Goal: Information Seeking & Learning: Learn about a topic

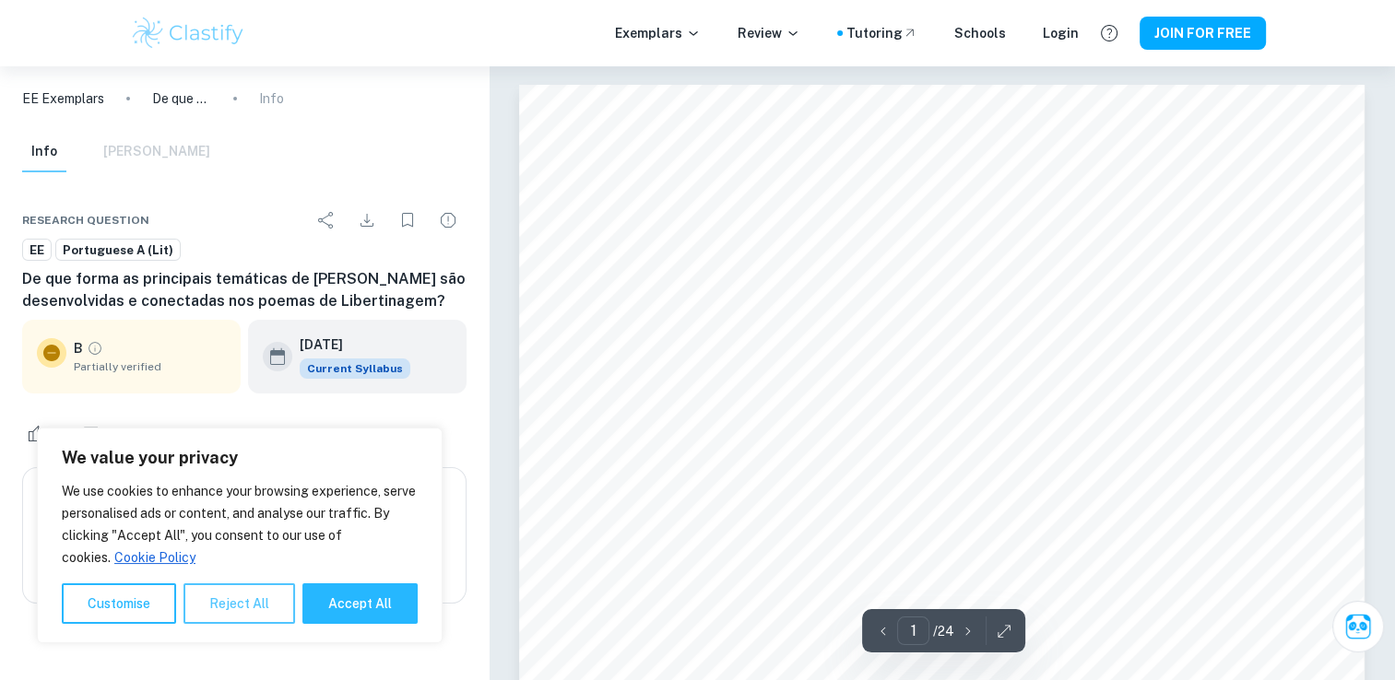
click at [276, 587] on button "Reject All" at bounding box center [239, 604] width 112 height 41
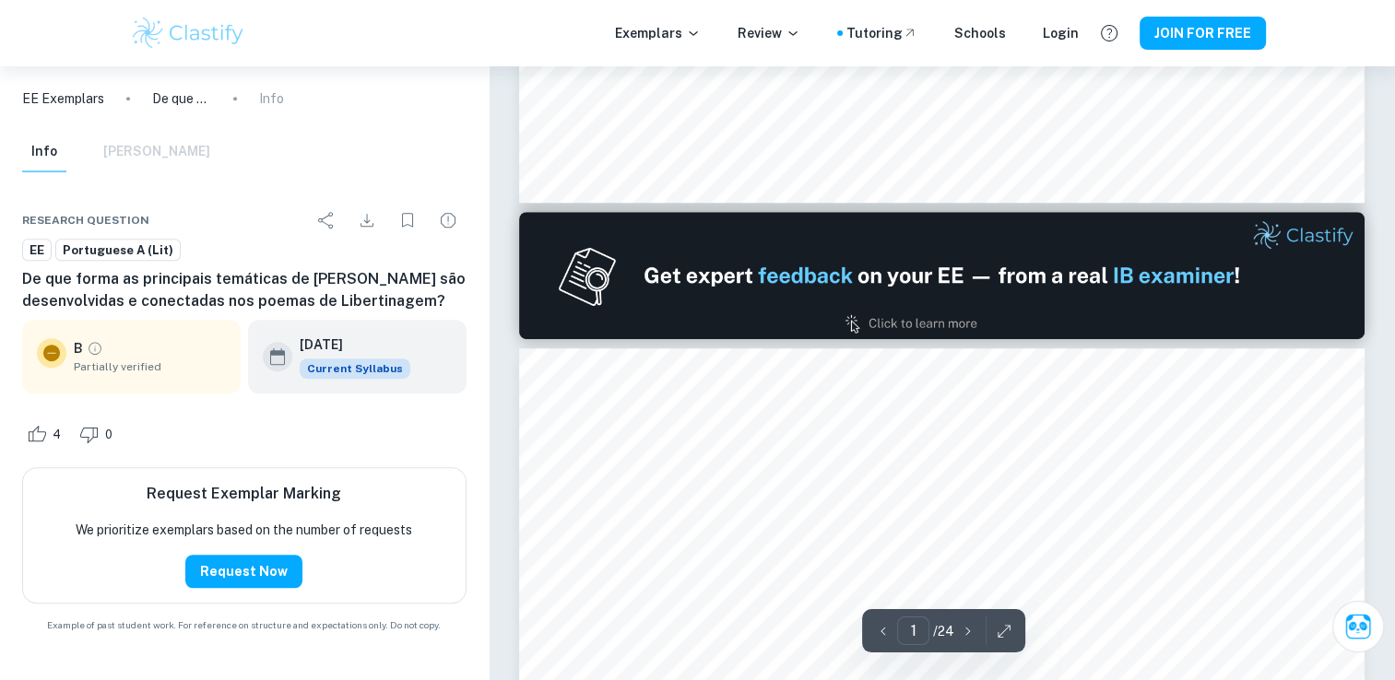
type input "2"
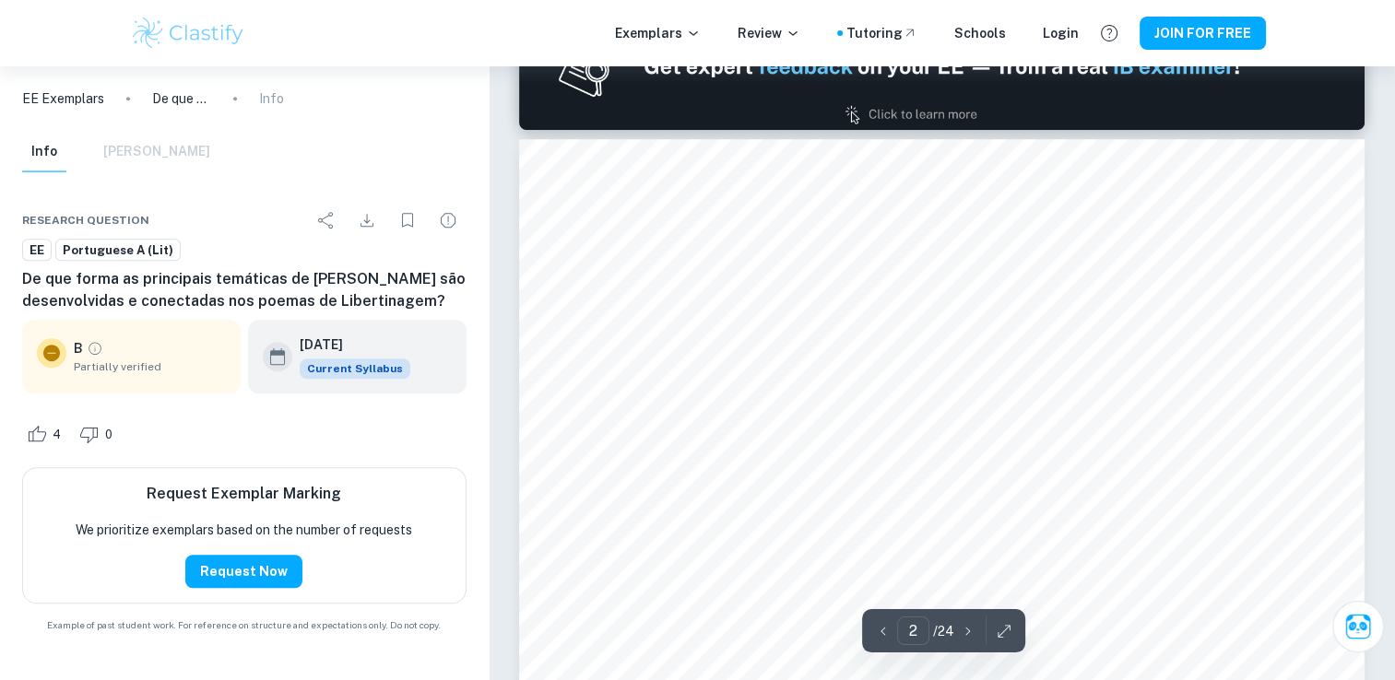
scroll to position [1320, 0]
